Goal: Task Accomplishment & Management: Manage account settings

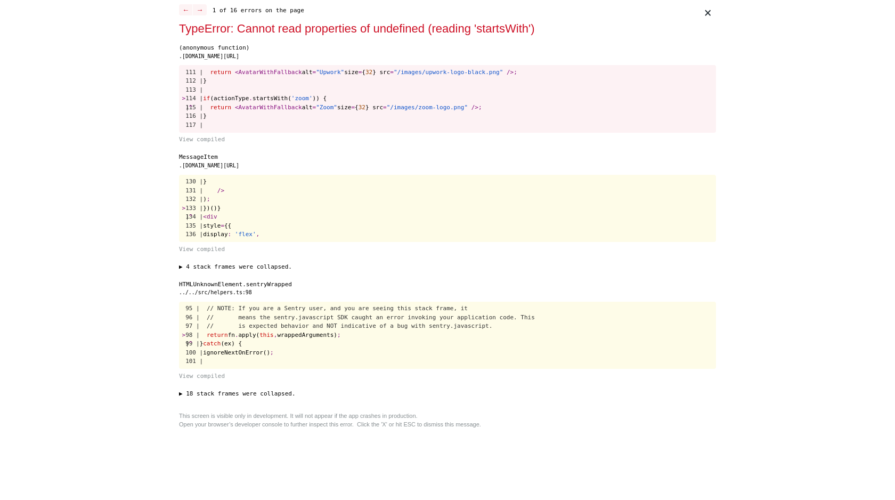
click at [176, 312] on div "× ← → 1 of 16 errors on the page TypeError: Cannot read properties of undefined…" at bounding box center [447, 250] width 545 height 500
click at [120, 316] on div "× ← → 1 of 16 errors on the page TypeError: Cannot read properties of undefined…" at bounding box center [447, 250] width 895 height 500
click at [505, 175] on pre "130 | } 131 | / > 132 | ) ; > 133 | })()} | ^ 134 | < div 135 | style = {{ 136 …" at bounding box center [447, 209] width 537 height 68
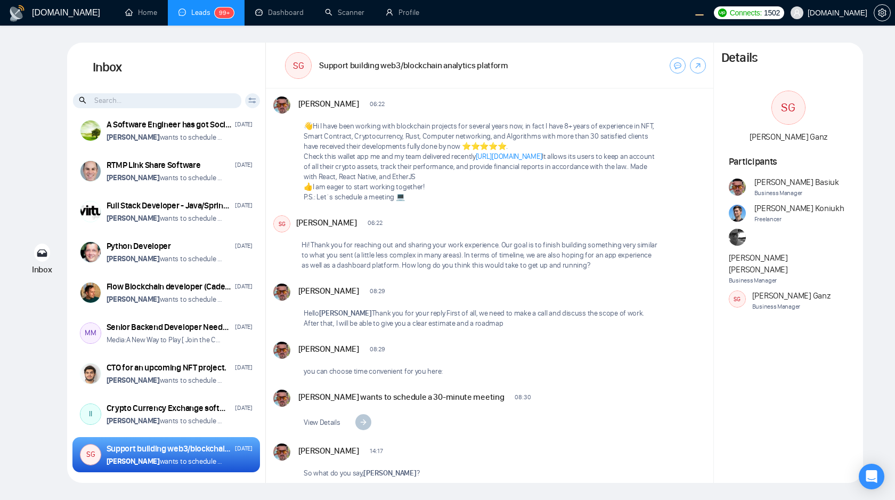
scroll to position [41, 0]
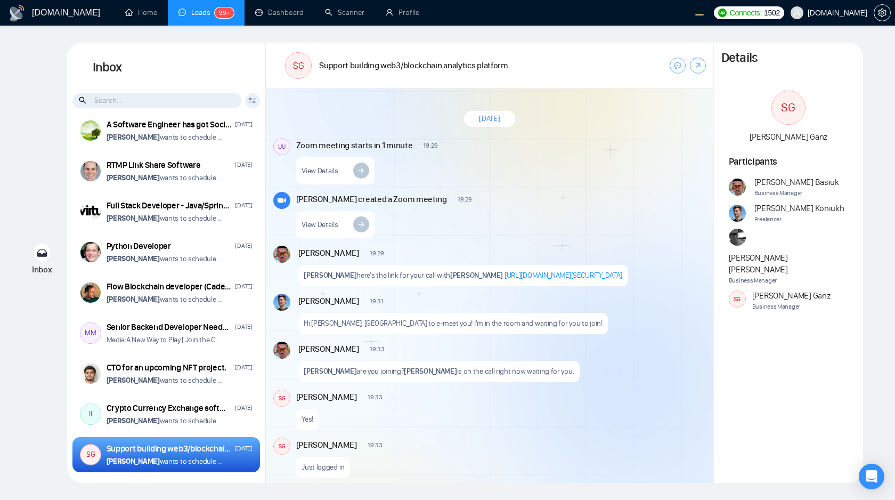
scroll to position [1362, 0]
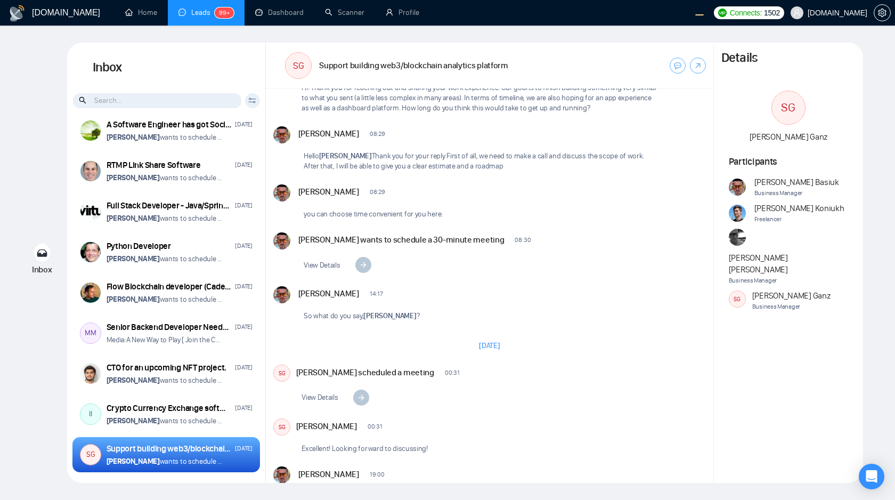
scroll to position [198, 0]
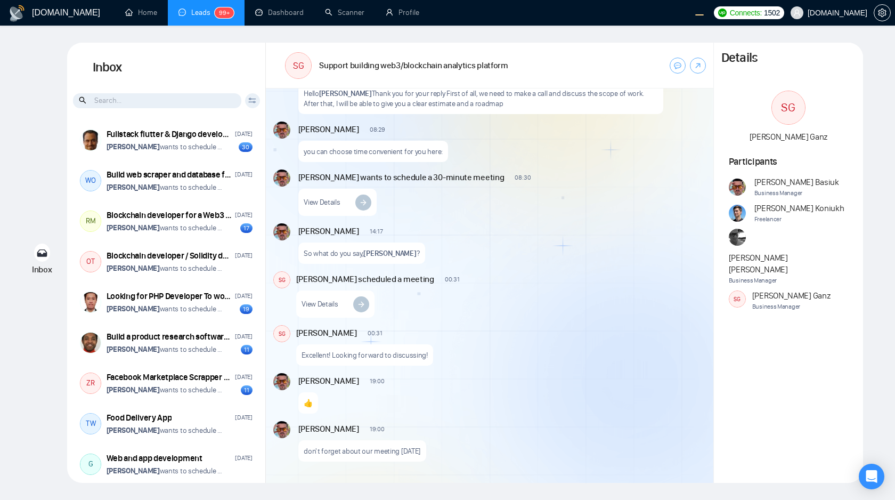
scroll to position [2708, 0]
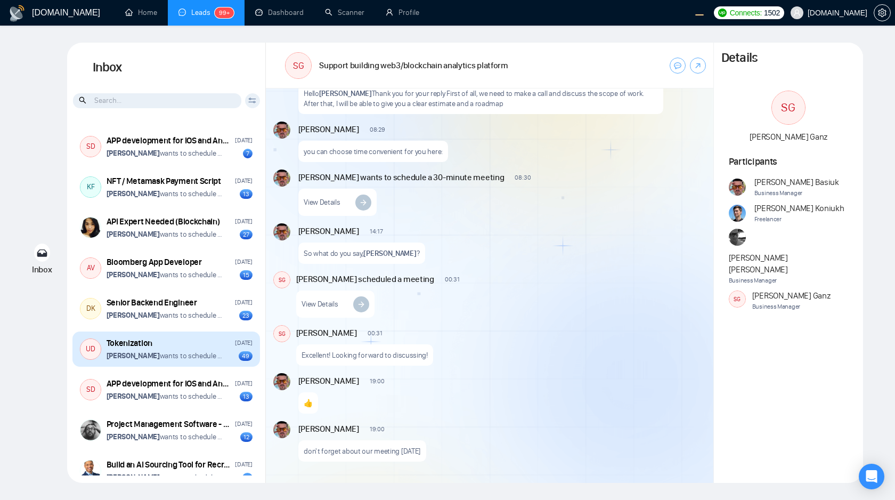
click at [199, 361] on p "[PERSON_NAME] wants to schedule a 60-minute meeting" at bounding box center [165, 355] width 117 height 10
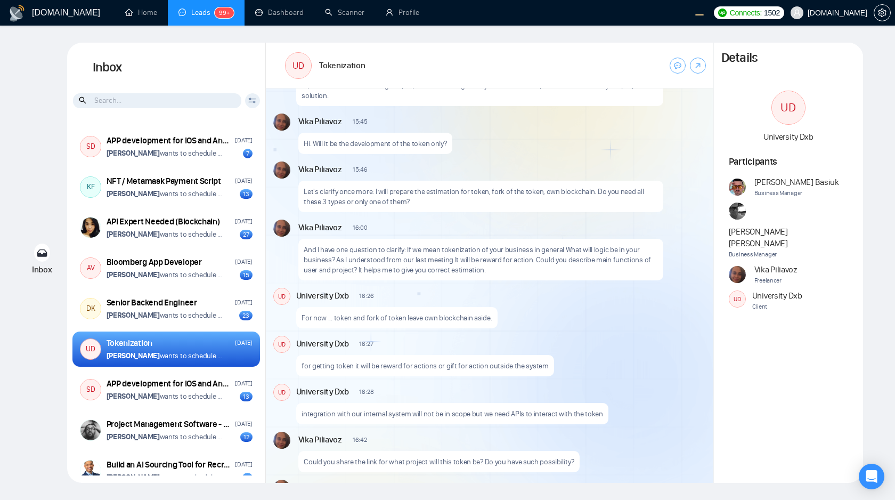
scroll to position [1363, 0]
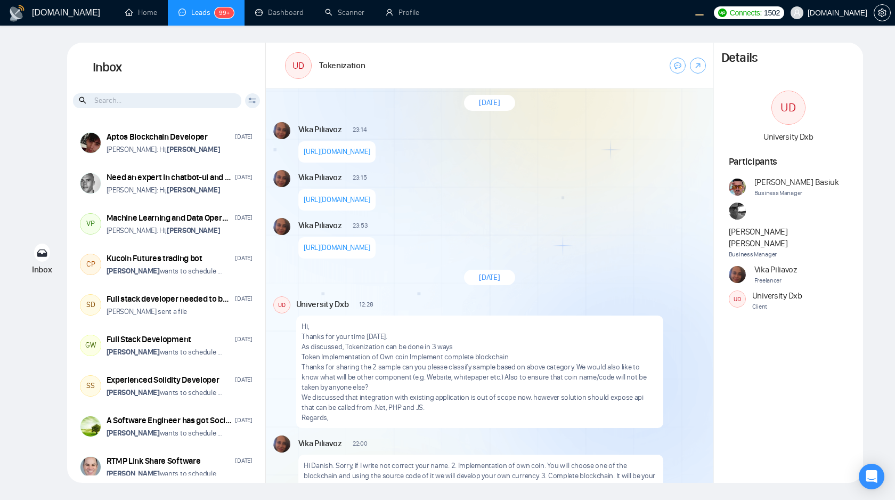
scroll to position [37, 0]
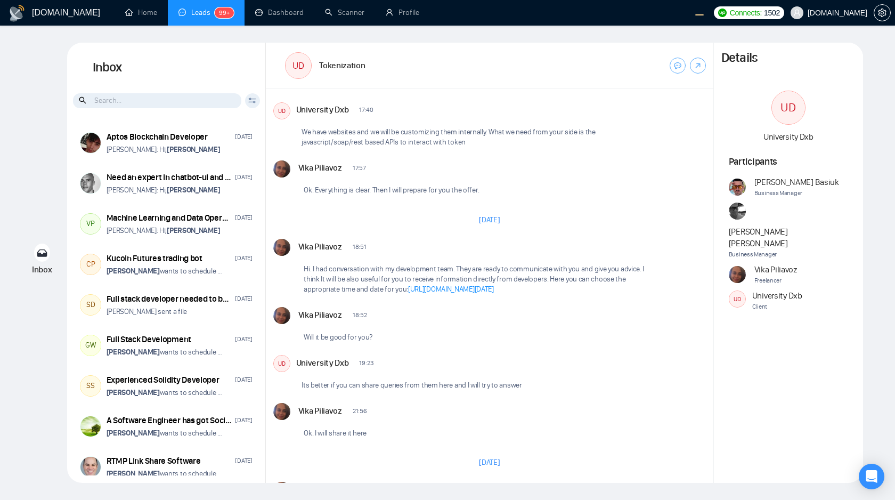
scroll to position [857, 0]
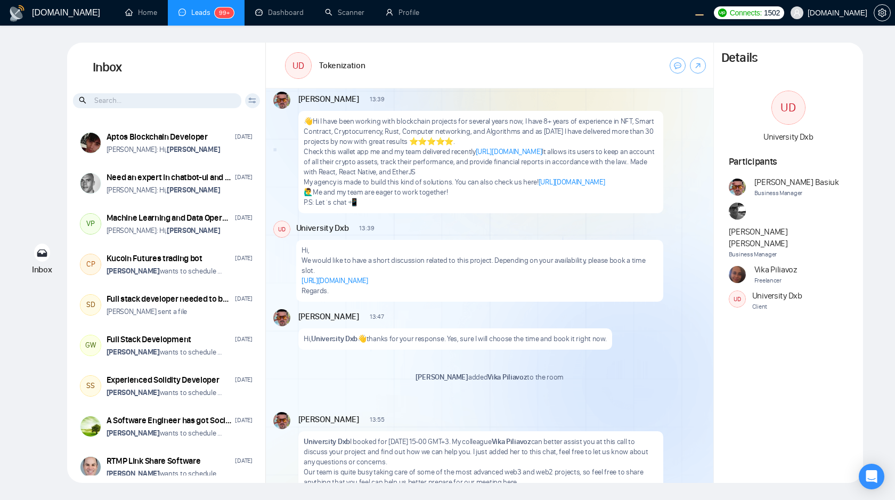
scroll to position [47, 0]
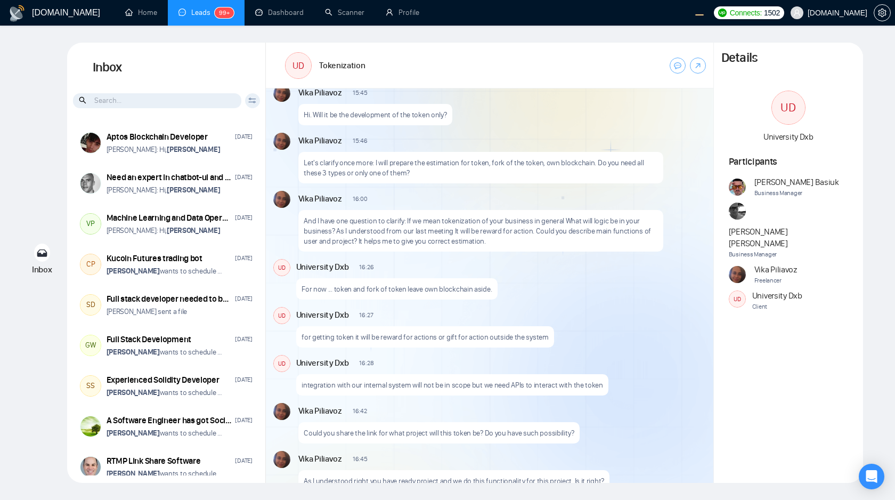
scroll to position [1688, 0]
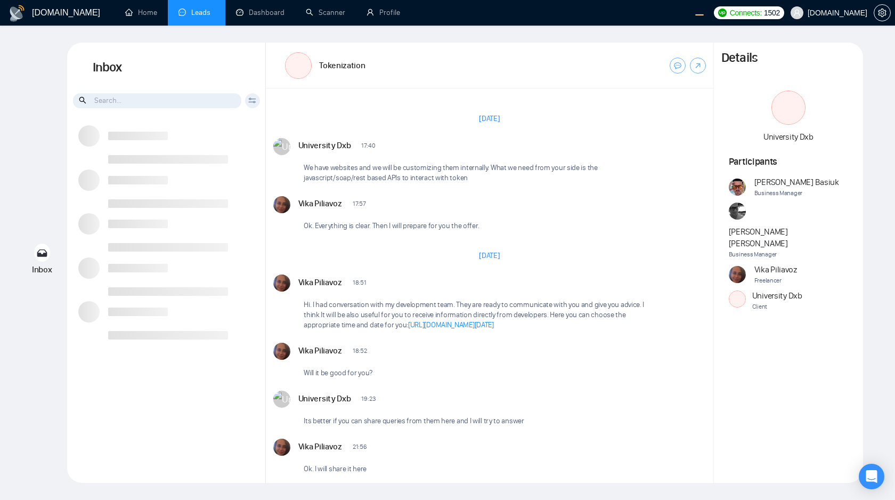
scroll to position [1166, 0]
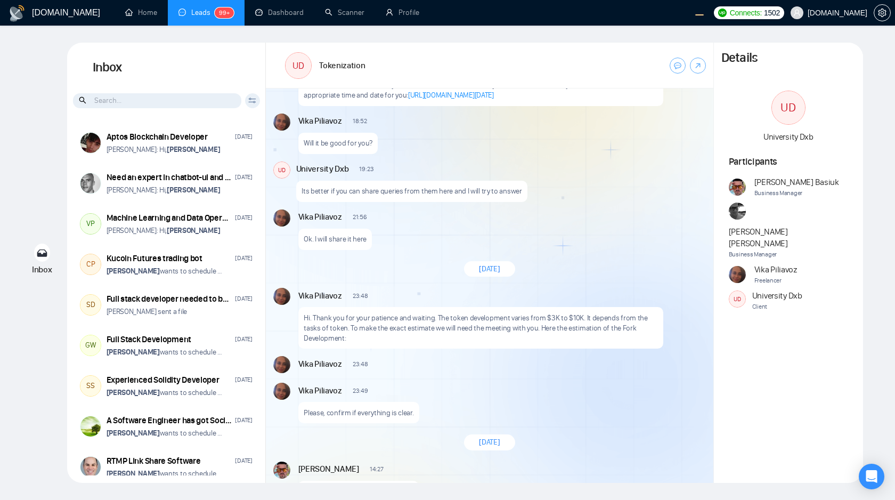
scroll to position [2129, 0]
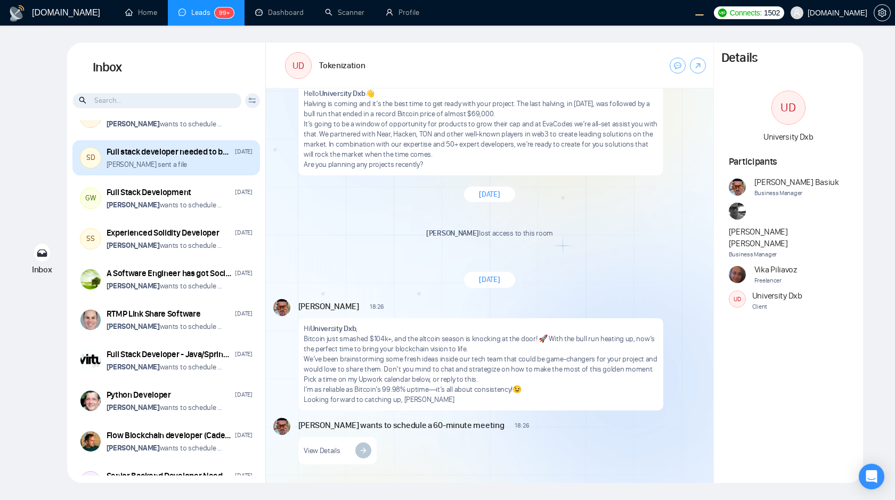
scroll to position [464, 0]
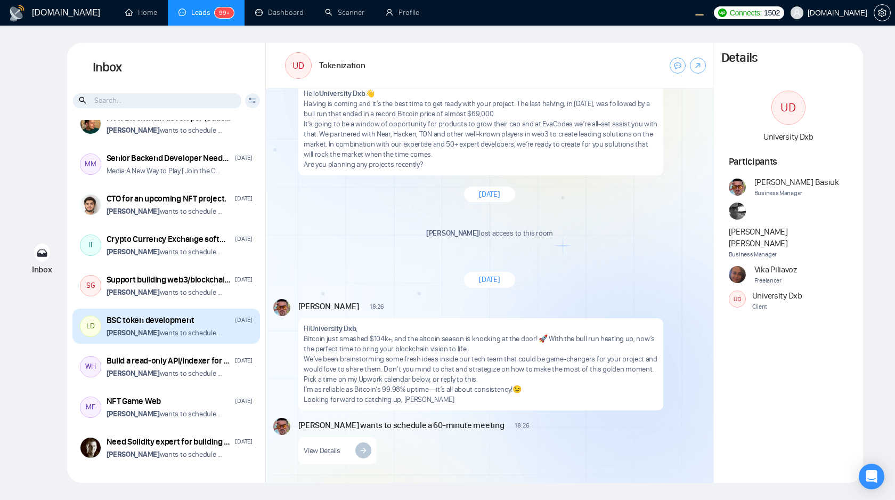
click at [187, 336] on p "Vitaliy Basiuk wants to schedule a 60-minute meeting" at bounding box center [165, 333] width 117 height 10
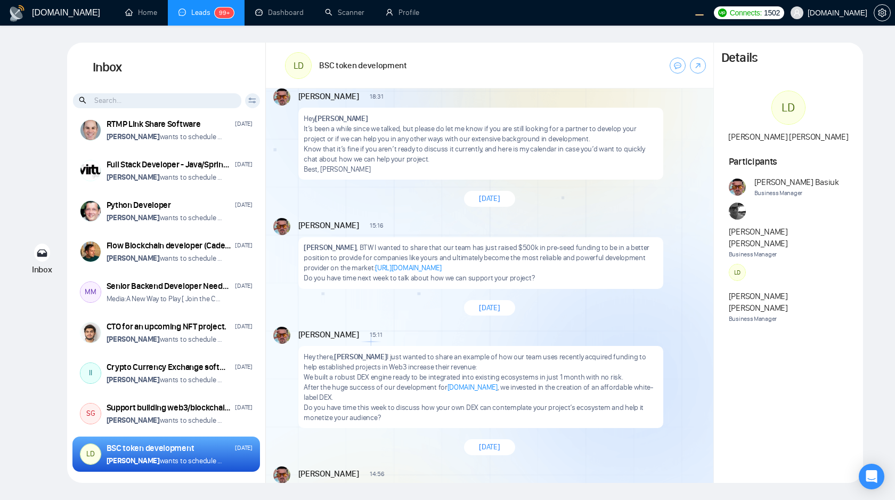
scroll to position [1405, 0]
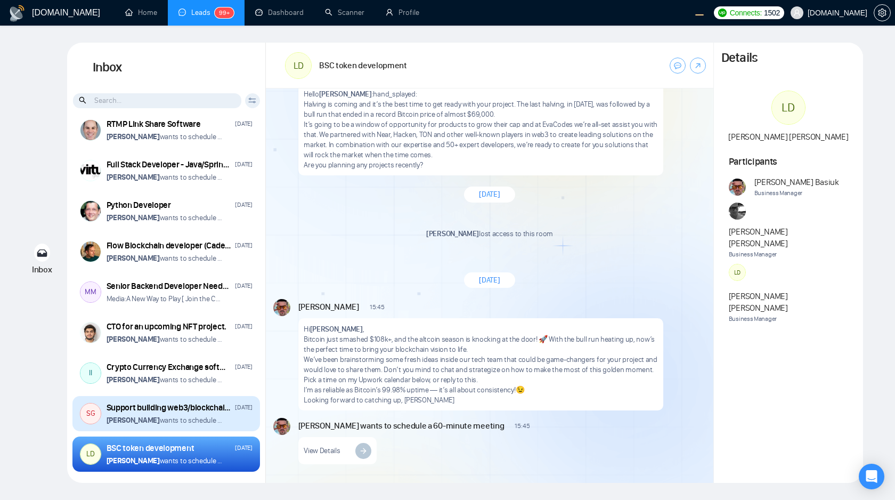
click at [196, 412] on div "Support building web3/blockchain analytics platform" at bounding box center [170, 408] width 126 height 12
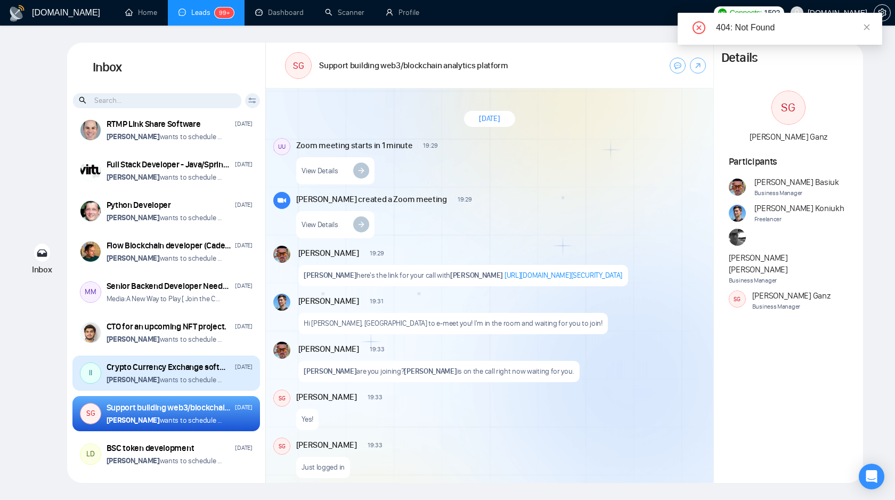
click at [208, 381] on p "Vitaliy Basiuk wants to schedule a 60-minute meeting" at bounding box center [165, 379] width 117 height 10
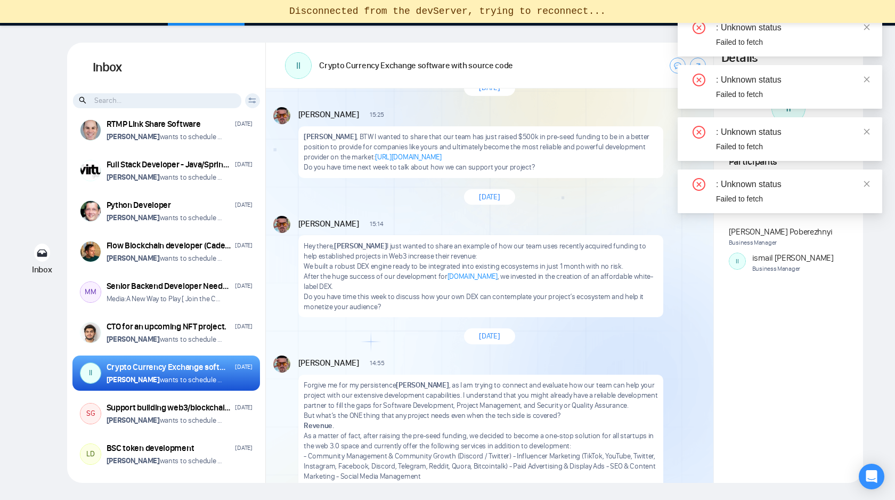
scroll to position [1051, 0]
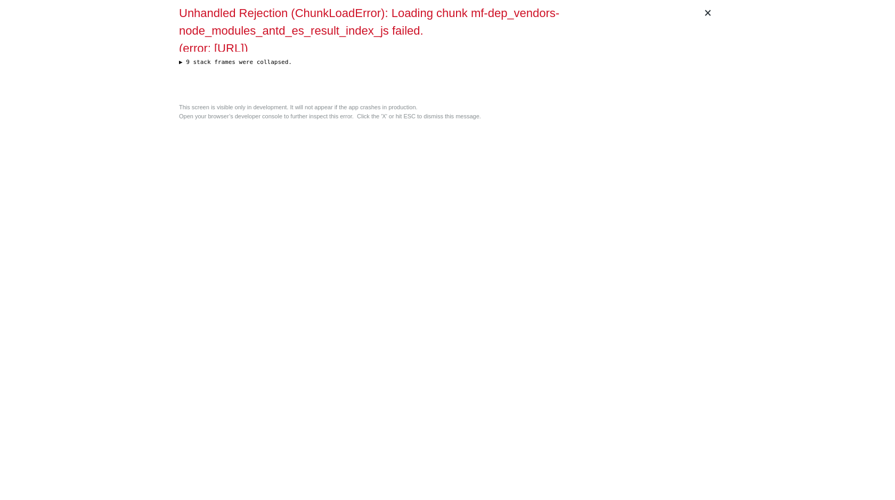
click at [389, 279] on div "× Unhandled Rejection (ChunkLoadError): Loading chunk mf-dep_vendors-node_modul…" at bounding box center [447, 250] width 545 height 500
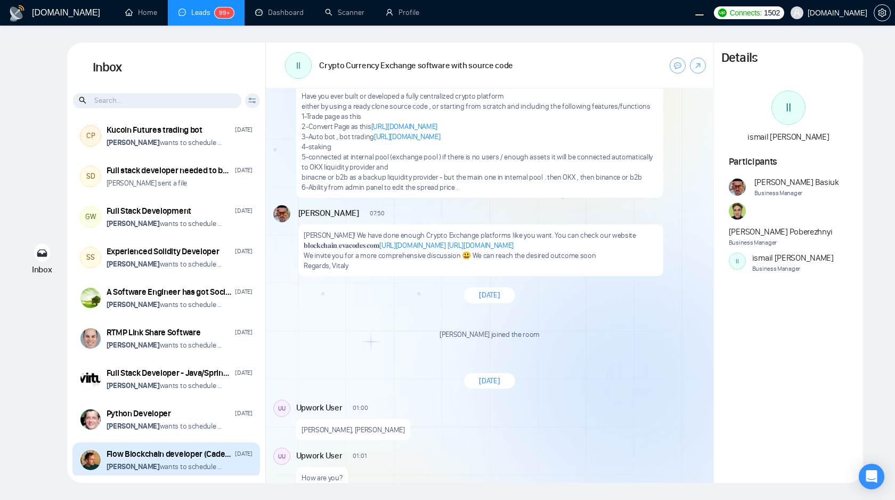
scroll to position [74, 0]
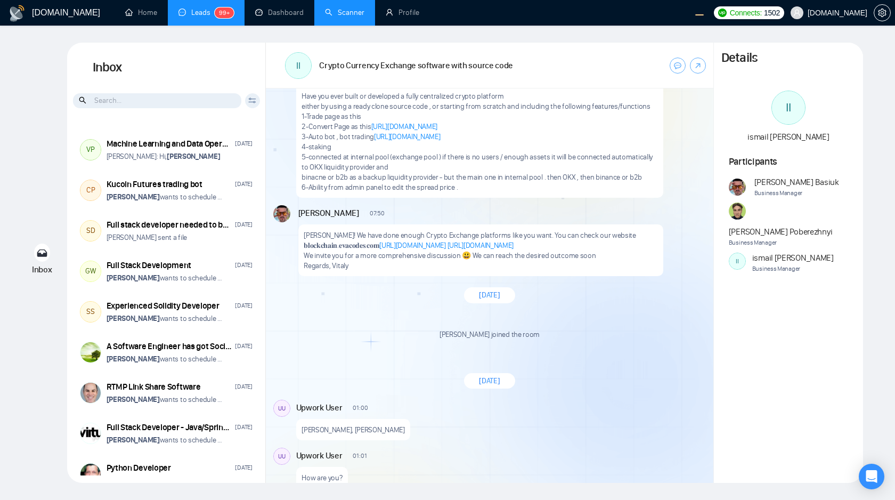
click at [344, 13] on link "Scanner" at bounding box center [344, 12] width 39 height 9
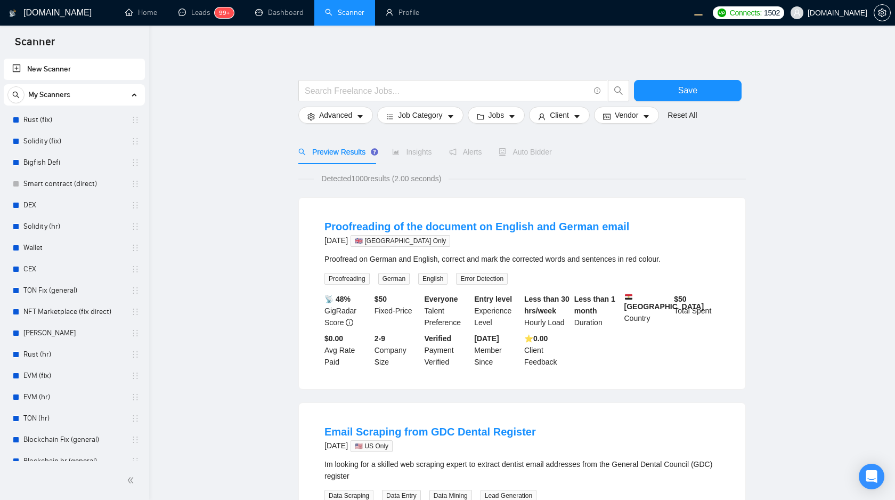
click at [539, 154] on span "Auto Bidder" at bounding box center [524, 152] width 53 height 9
click at [77, 118] on link "Rust (fix)" at bounding box center [73, 119] width 101 height 21
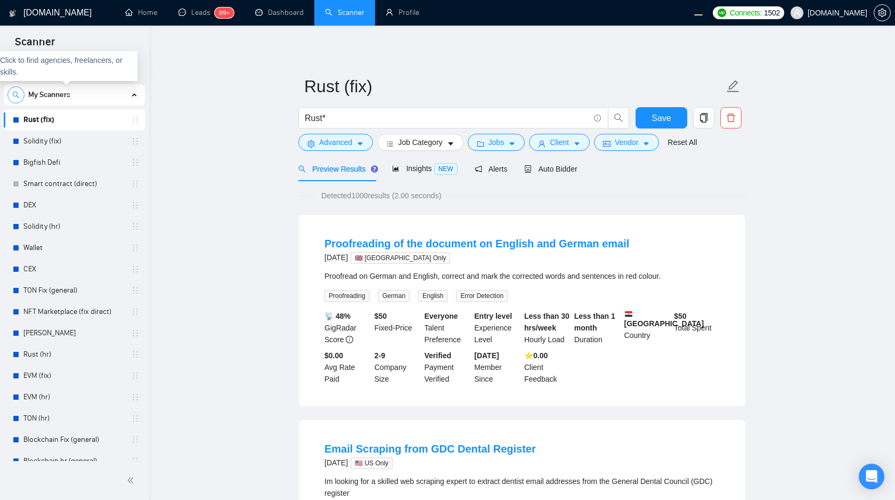
click at [15, 95] on icon "search" at bounding box center [15, 94] width 7 height 7
click at [132, 94] on div at bounding box center [132, 95] width 10 height 12
click at [127, 95] on icon "close-circle" at bounding box center [130, 94] width 7 height 7
click at [15, 99] on button "button" at bounding box center [15, 94] width 17 height 17
click at [128, 94] on icon "close-circle" at bounding box center [130, 94] width 7 height 7
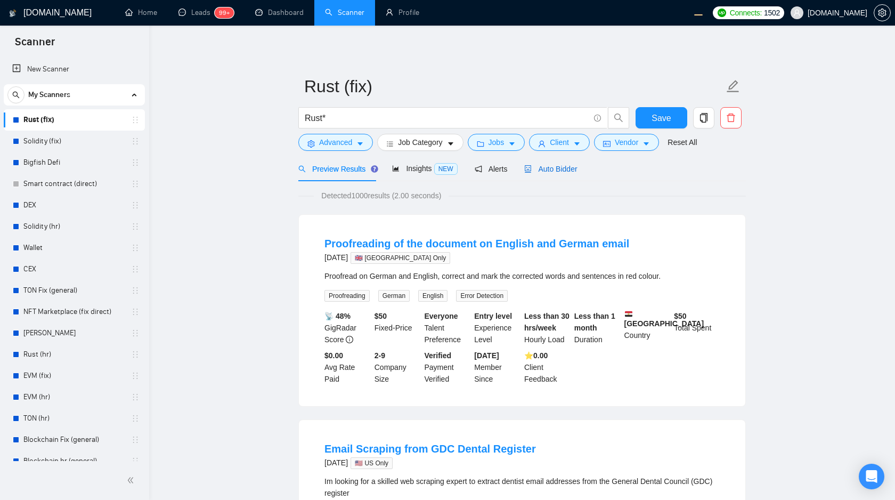
click at [560, 163] on div "Auto Bidder" at bounding box center [550, 169] width 53 height 12
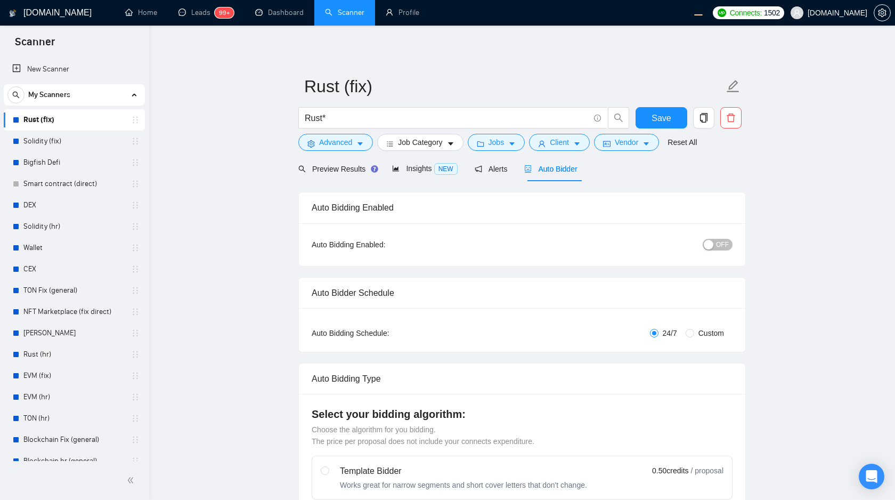
checkbox input "true"
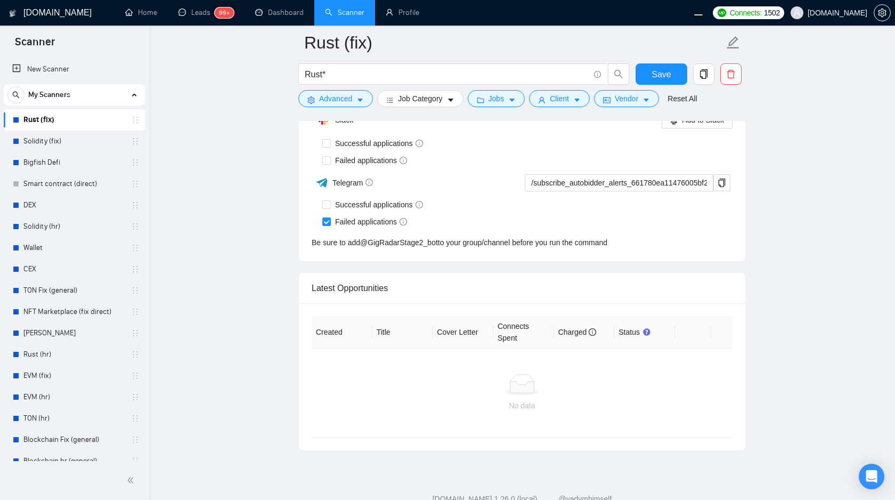
scroll to position [2758, 0]
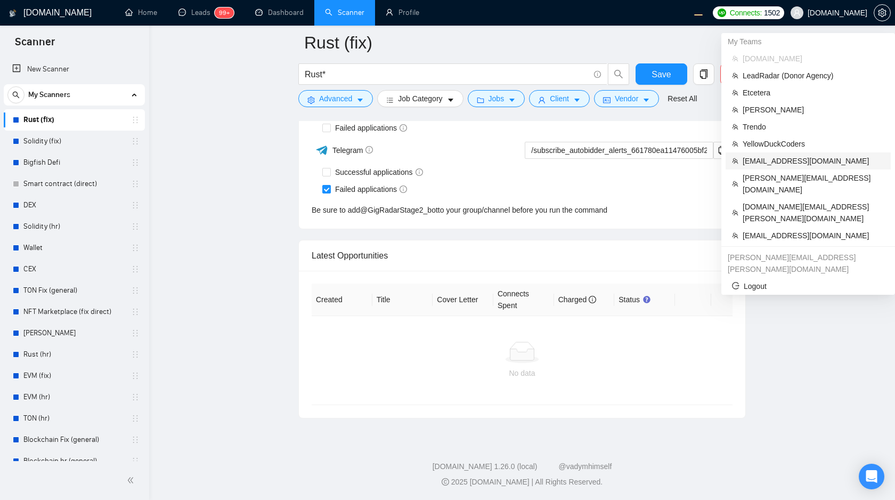
click at [791, 163] on span "[EMAIL_ADDRESS][DOMAIN_NAME]" at bounding box center [813, 161] width 142 height 12
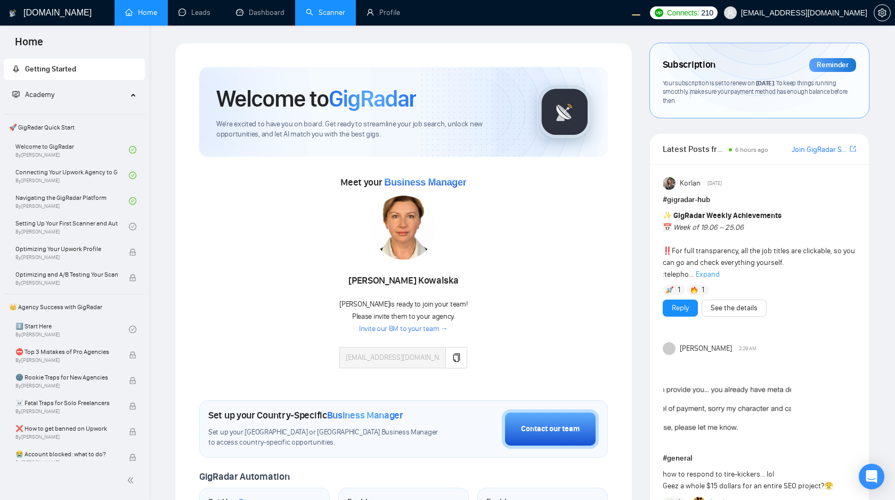
click at [320, 15] on link "Scanner" at bounding box center [325, 12] width 39 height 9
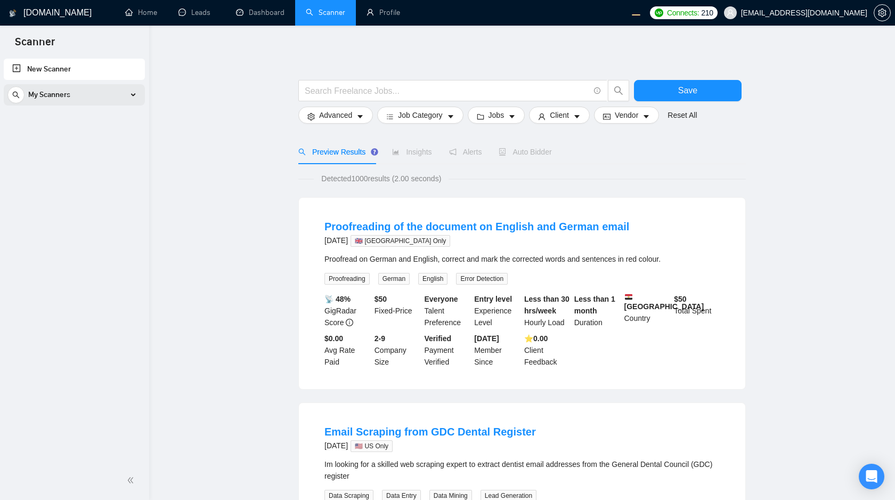
click at [85, 103] on div "My Scanners" at bounding box center [74, 94] width 134 height 21
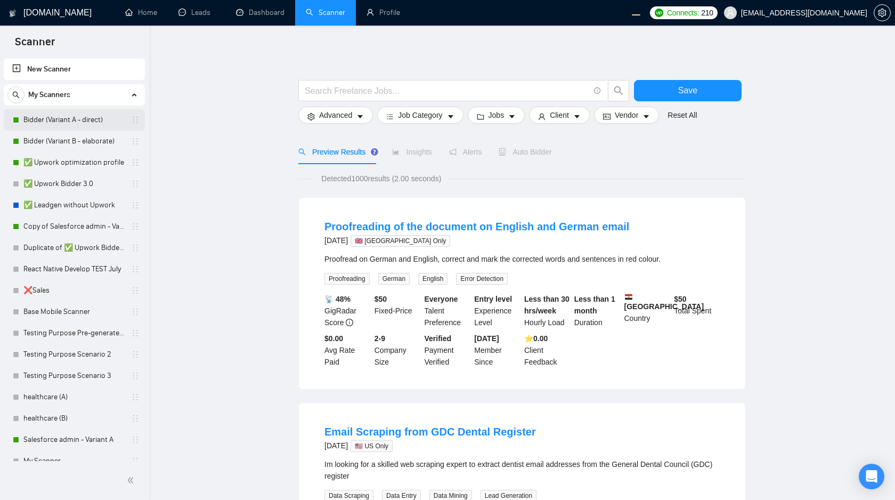
click at [87, 125] on link "Bidder (Variant A - direct)" at bounding box center [73, 119] width 101 height 21
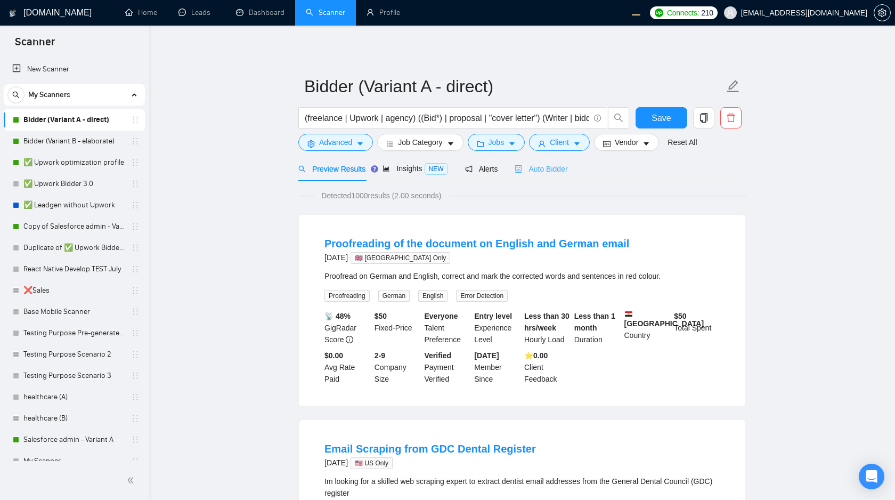
click at [541, 161] on div "Auto Bidder" at bounding box center [540, 168] width 53 height 25
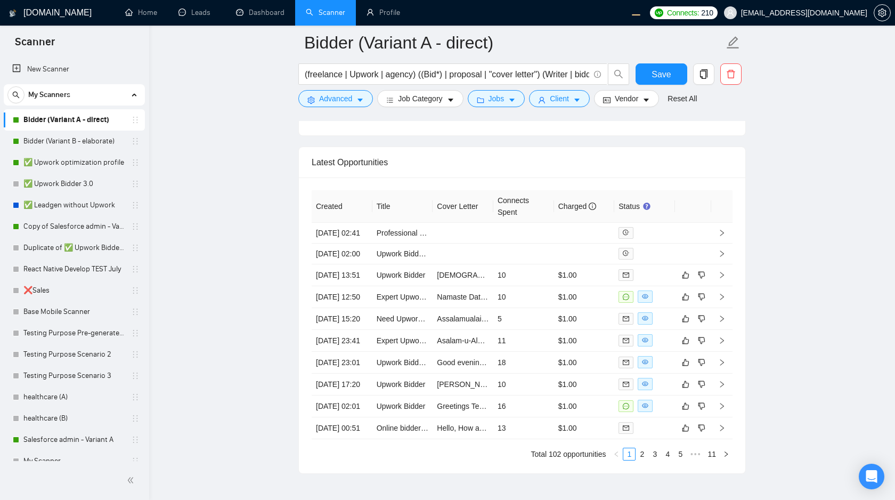
scroll to position [2734, 0]
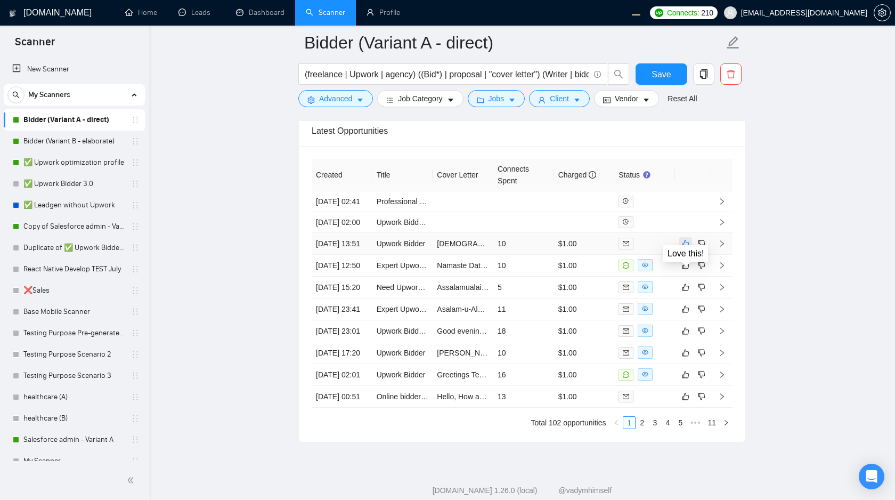
click at [687, 248] on icon "like" at bounding box center [685, 243] width 7 height 9
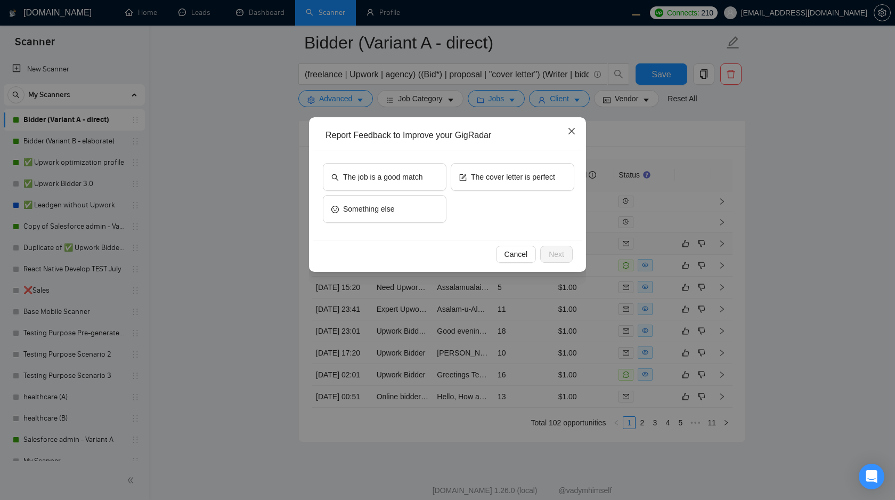
click at [573, 135] on icon "close" at bounding box center [571, 131] width 9 height 9
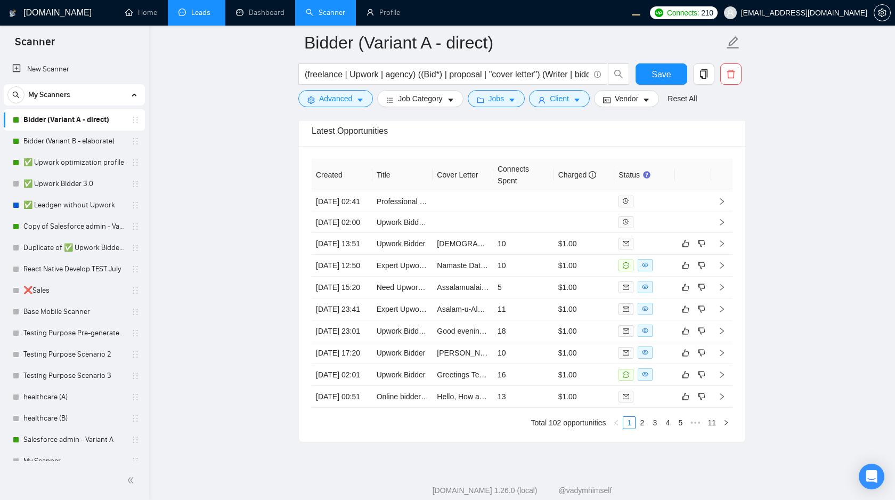
click at [197, 13] on link "Leads" at bounding box center [196, 12] width 36 height 9
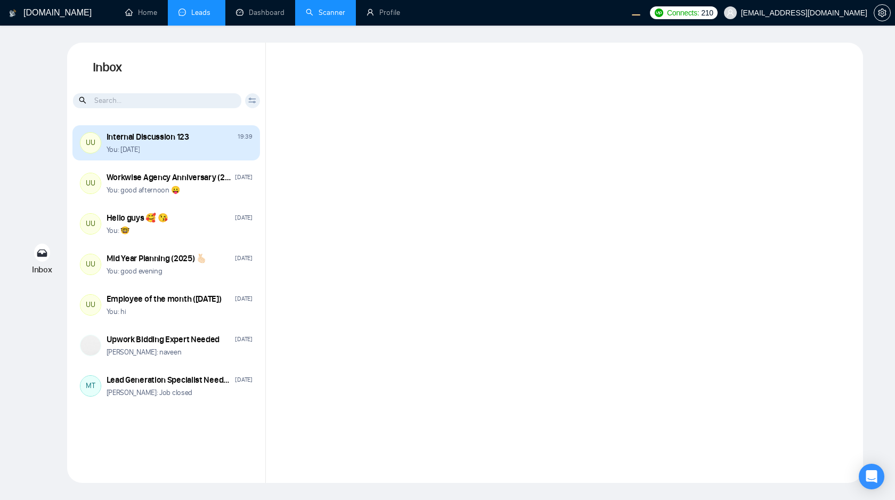
click at [201, 156] on div "UU Internal Discussion 123 19:39 You: today" at bounding box center [165, 142] width 187 height 35
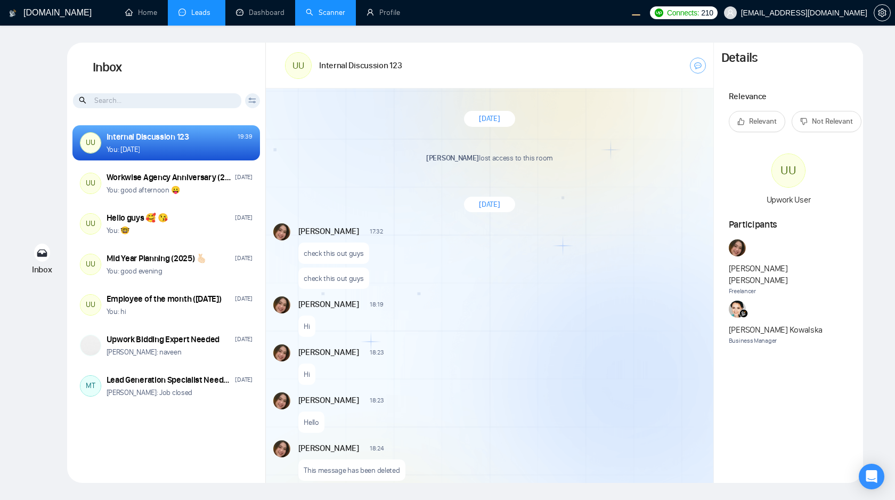
scroll to position [681, 0]
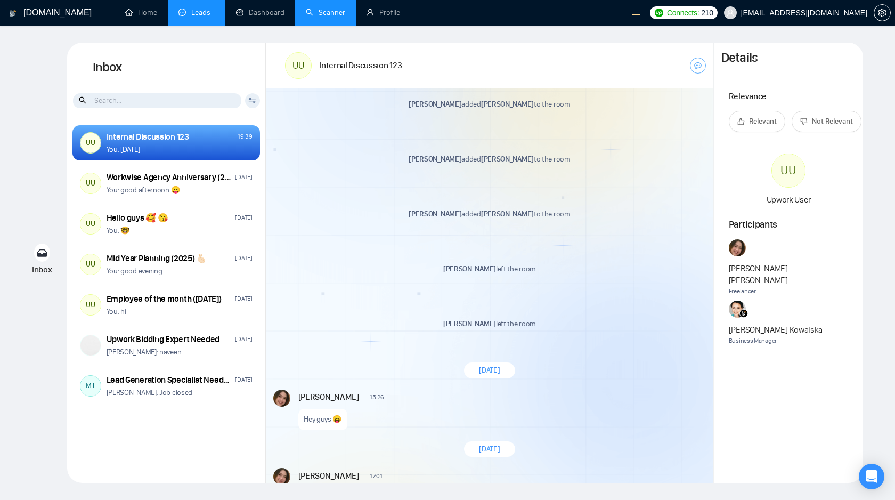
click at [745, 120] on button "Relevant" at bounding box center [757, 121] width 56 height 21
click at [825, 129] on button "Not Relevant" at bounding box center [826, 121] width 70 height 21
click at [759, 123] on span "Relevant" at bounding box center [763, 122] width 28 height 12
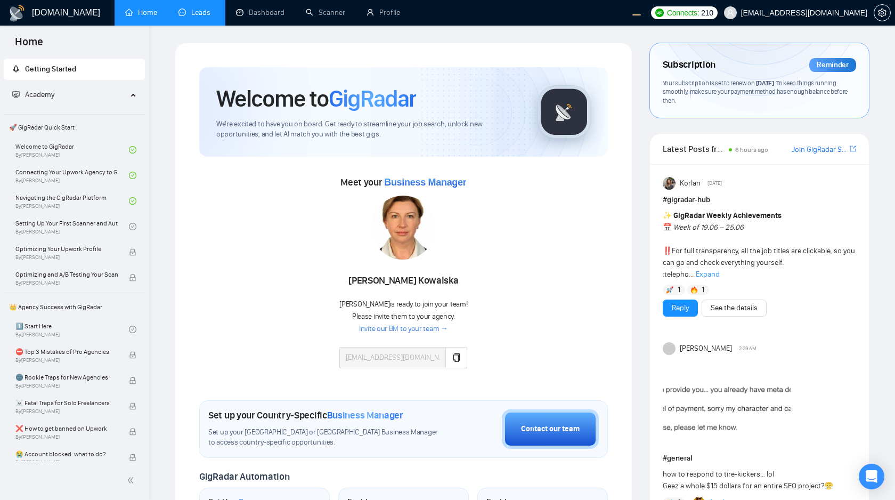
click at [198, 17] on link "Leads" at bounding box center [196, 12] width 36 height 9
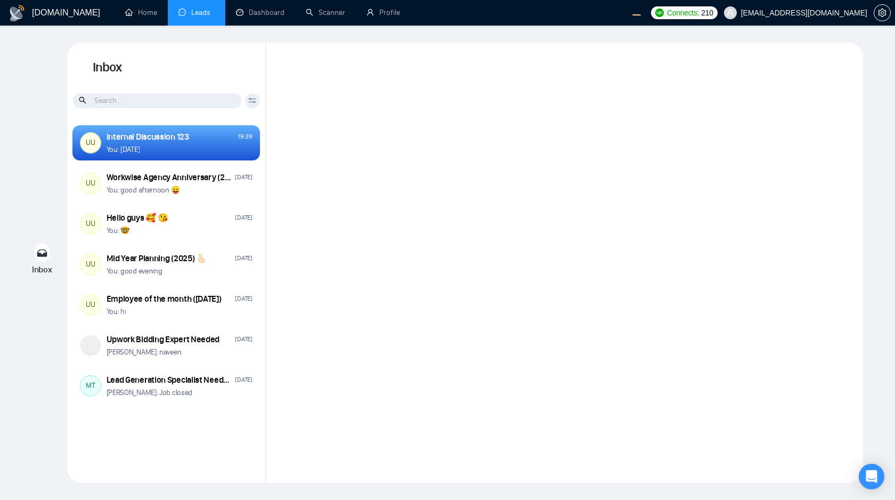
scroll to position [681, 0]
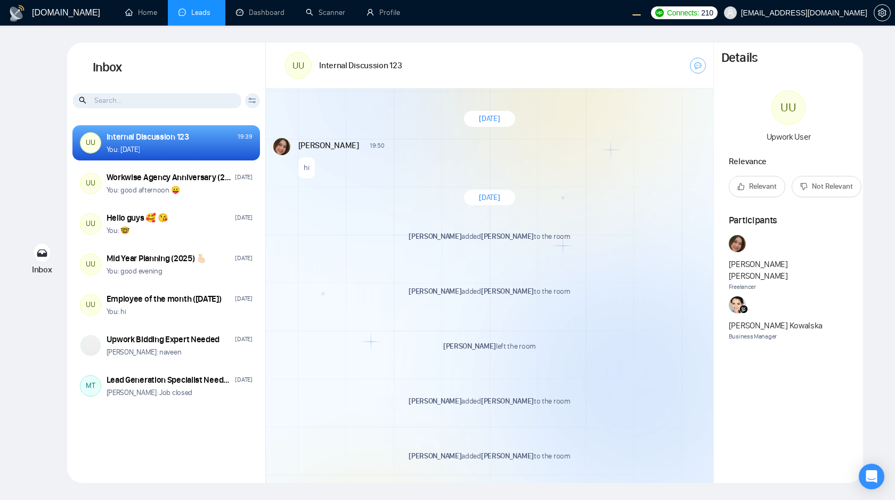
scroll to position [681, 0]
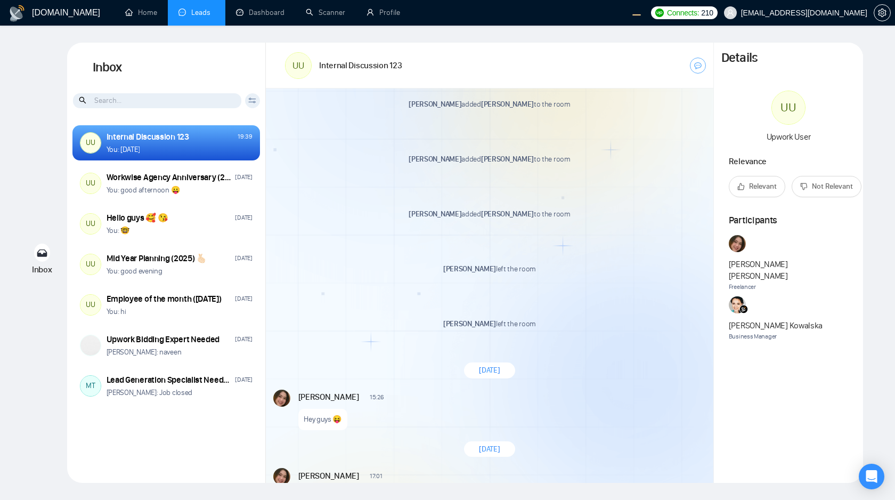
click at [753, 192] on button "Relevant" at bounding box center [757, 186] width 56 height 21
click at [809, 188] on button "Not Relevant" at bounding box center [826, 186] width 70 height 21
click at [756, 191] on span "Relevant" at bounding box center [763, 187] width 28 height 12
click at [811, 182] on span "Not Relevant" at bounding box center [817, 184] width 41 height 12
click at [758, 184] on span "Relevant" at bounding box center [752, 184] width 28 height 12
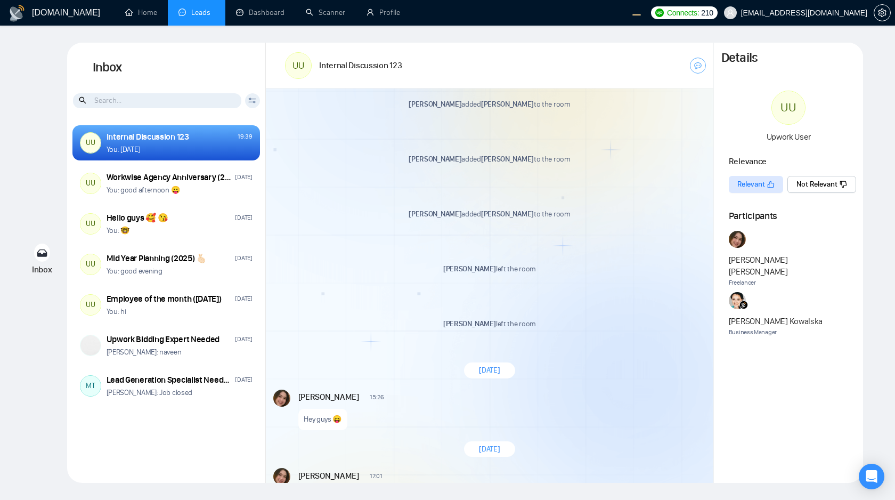
click at [807, 184] on span "Not Relevant" at bounding box center [816, 184] width 41 height 12
click at [748, 184] on span "Relevant" at bounding box center [752, 184] width 28 height 12
click at [811, 354] on div "Details UU Upwork User Relevance Relevant Not Relevant Participants Andrian Mar…" at bounding box center [788, 263] width 149 height 440
click at [842, 186] on icon "dislike" at bounding box center [842, 184] width 7 height 7
click at [796, 338] on div "Details UU Upwork User Relevance Relevant Not Relevant Participants Andrian Mar…" at bounding box center [788, 263] width 149 height 440
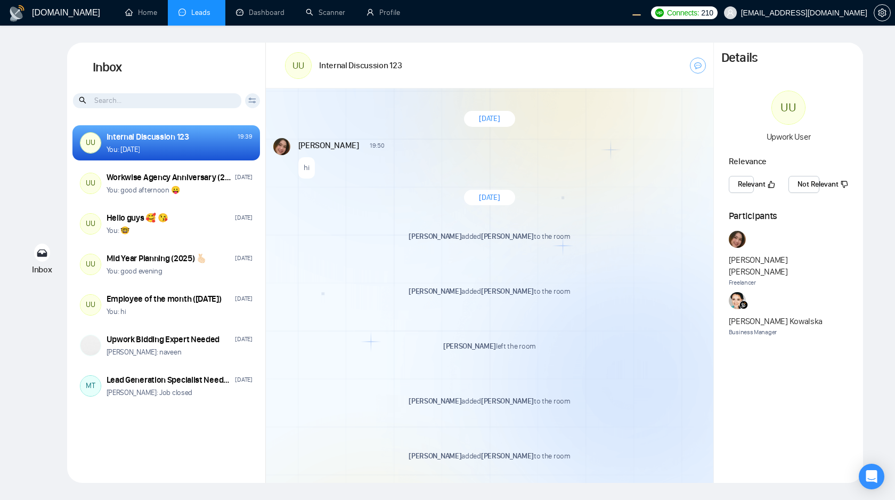
scroll to position [1829, 0]
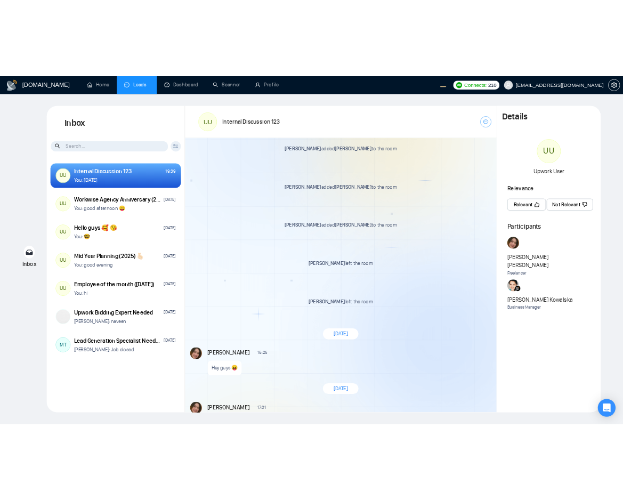
scroll to position [1829, 0]
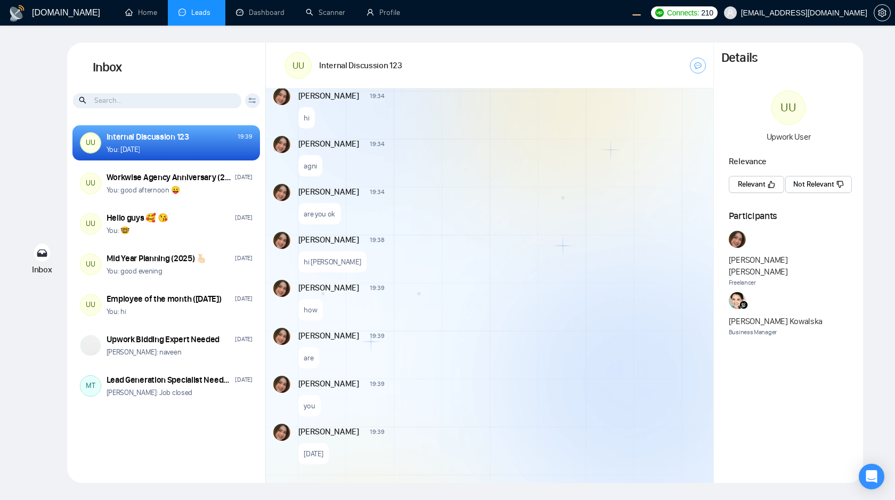
click at [771, 185] on icon "like" at bounding box center [770, 184] width 7 height 7
click at [761, 187] on span "Relevant" at bounding box center [751, 184] width 28 height 12
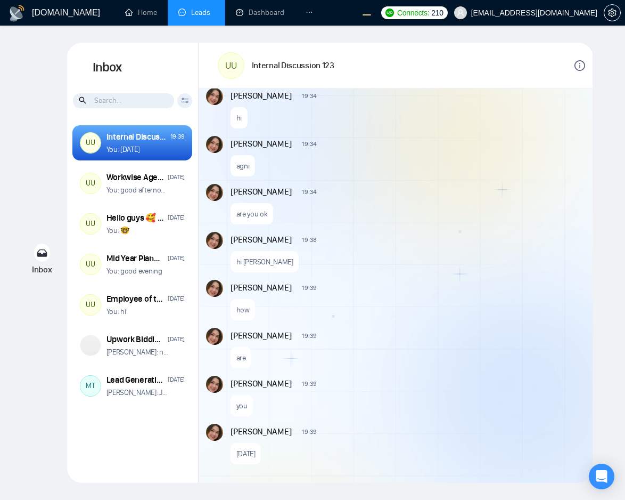
click at [577, 61] on icon "info-circle" at bounding box center [580, 65] width 11 height 11
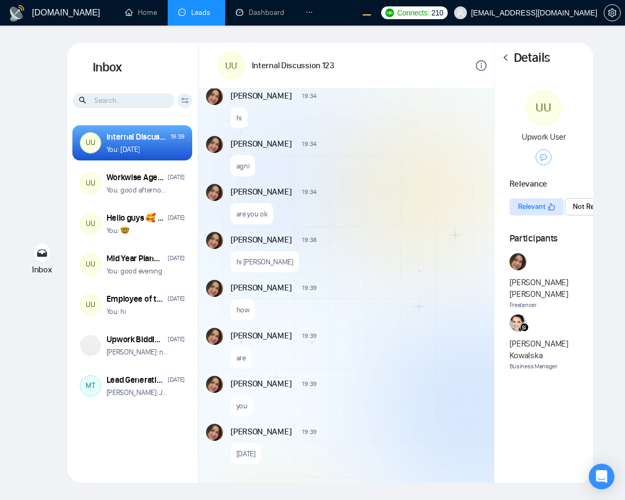
click at [586, 224] on div "UU Upwork User Relevance Relevant Not Relevant Participants [PERSON_NAME] Freel…" at bounding box center [544, 239] width 99 height 296
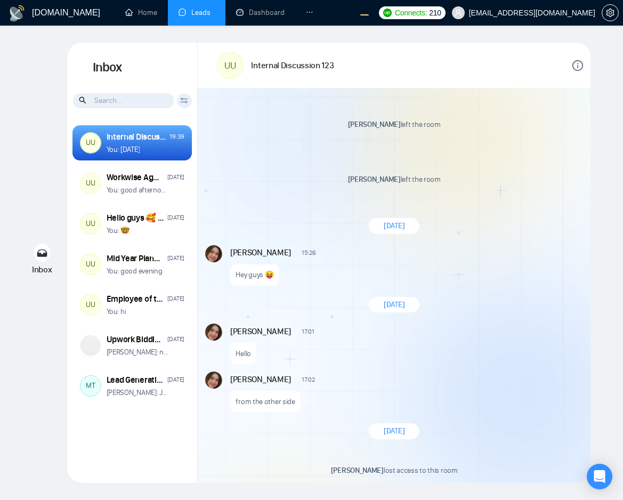
scroll to position [681, 0]
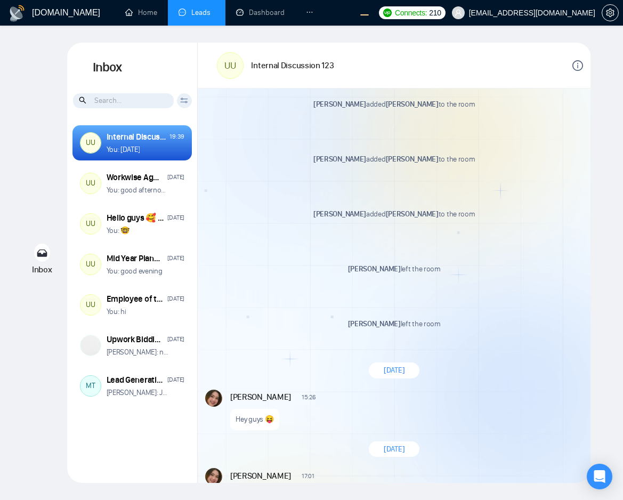
click at [573, 66] on icon "info-circle" at bounding box center [577, 65] width 11 height 11
click at [578, 68] on icon "info-circle" at bounding box center [577, 65] width 11 height 11
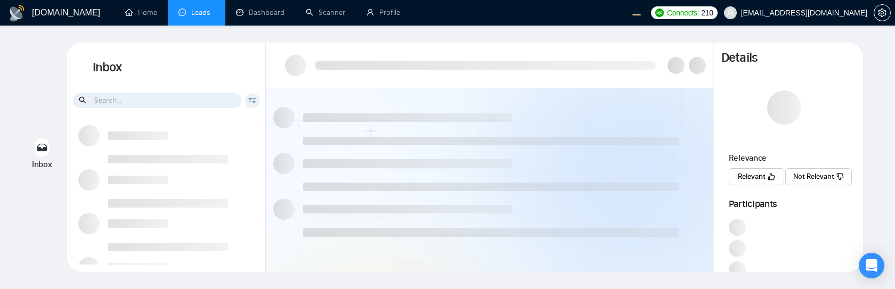
scroll to position [0, 0]
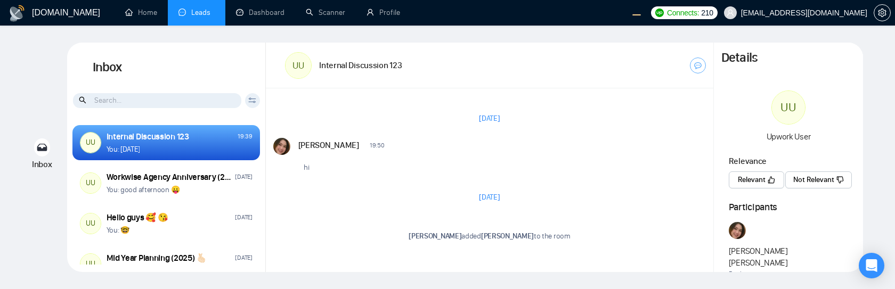
scroll to position [891, 0]
